Goal: Communication & Community: Answer question/provide support

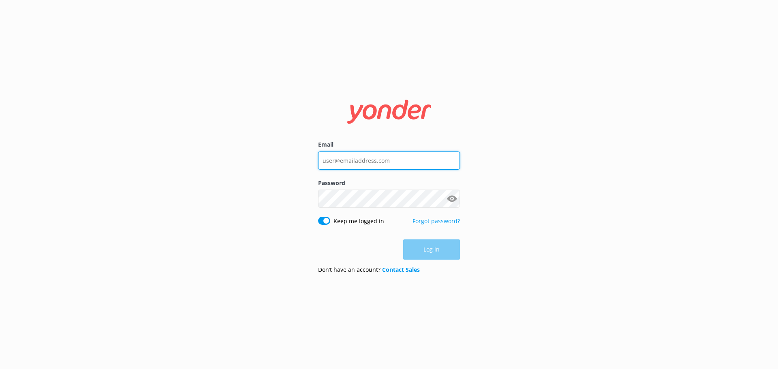
type input "[EMAIL_ADDRESS][DOMAIN_NAME]"
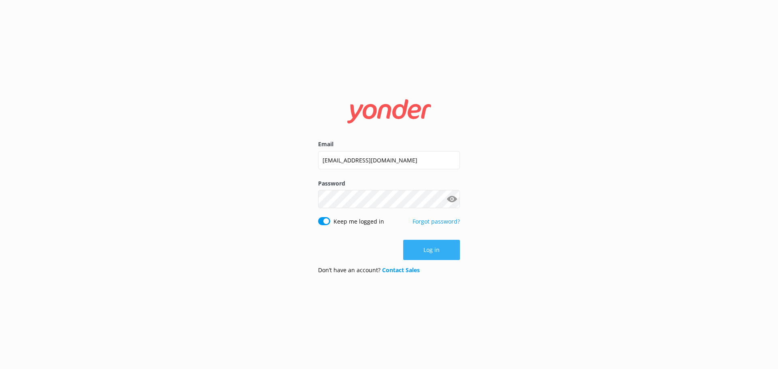
click at [435, 250] on button "Log in" at bounding box center [431, 250] width 57 height 20
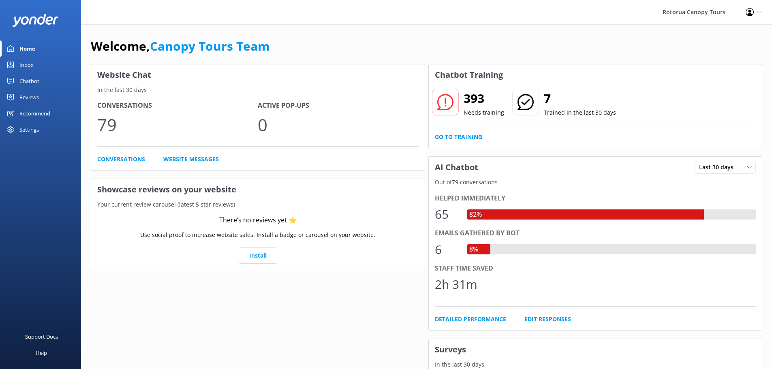
drag, startPoint x: 34, startPoint y: 67, endPoint x: 42, endPoint y: 65, distance: 8.0
click at [34, 67] on link "Inbox" at bounding box center [40, 65] width 81 height 16
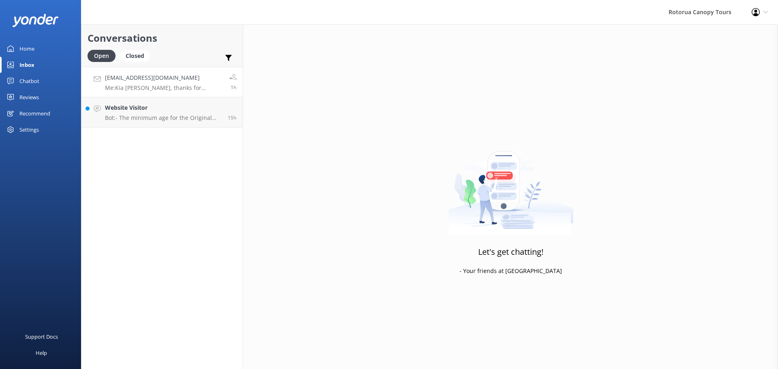
click at [164, 84] on p "Me: Kia [PERSON_NAME], thanks for reaching out. I've checked your booking and y…" at bounding box center [164, 87] width 118 height 7
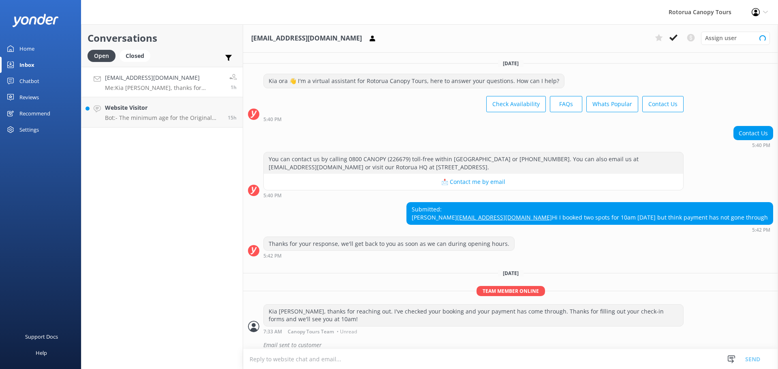
scroll to position [23, 0]
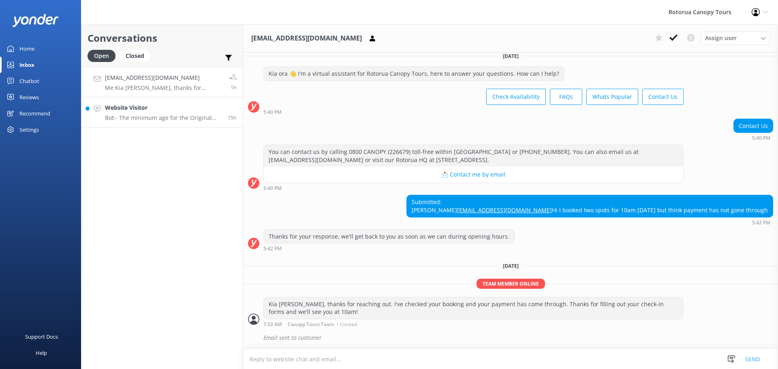
click at [175, 118] on p "Bot: - The minimum age for the Original Canopy Tour is [DEMOGRAPHIC_DATA], and …" at bounding box center [163, 117] width 117 height 7
